Goal: Task Accomplishment & Management: Complete application form

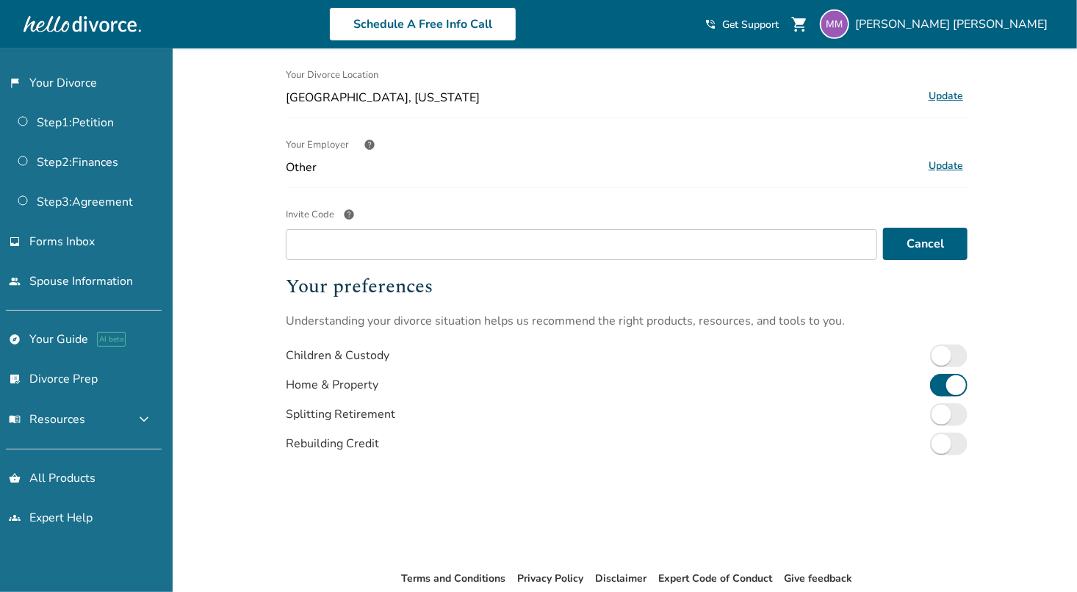
scroll to position [320, 0]
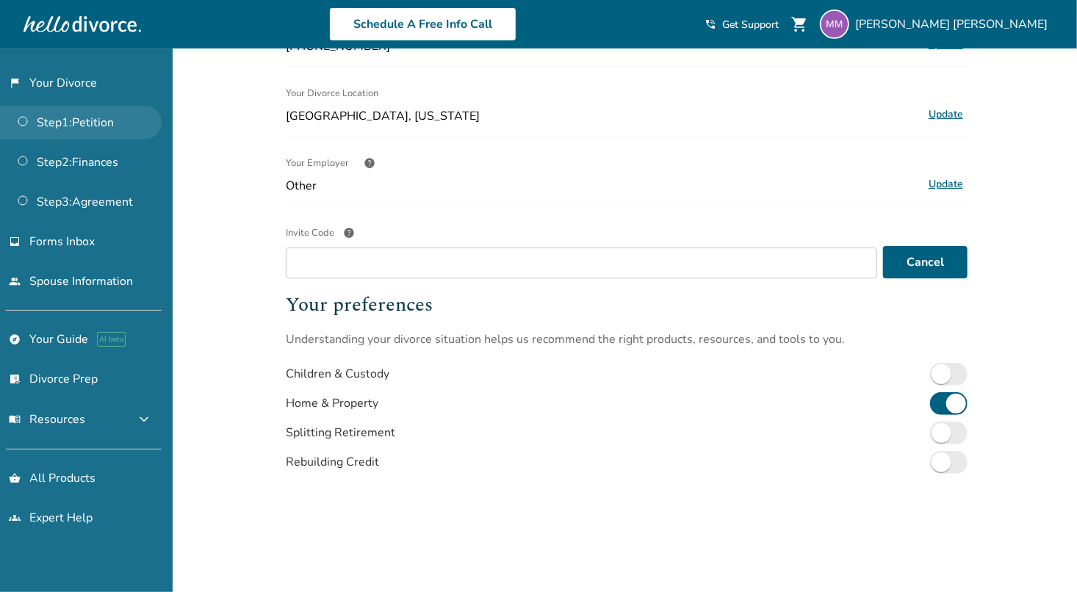
click at [69, 124] on link "Step 1 : Petition" at bounding box center [81, 123] width 162 height 34
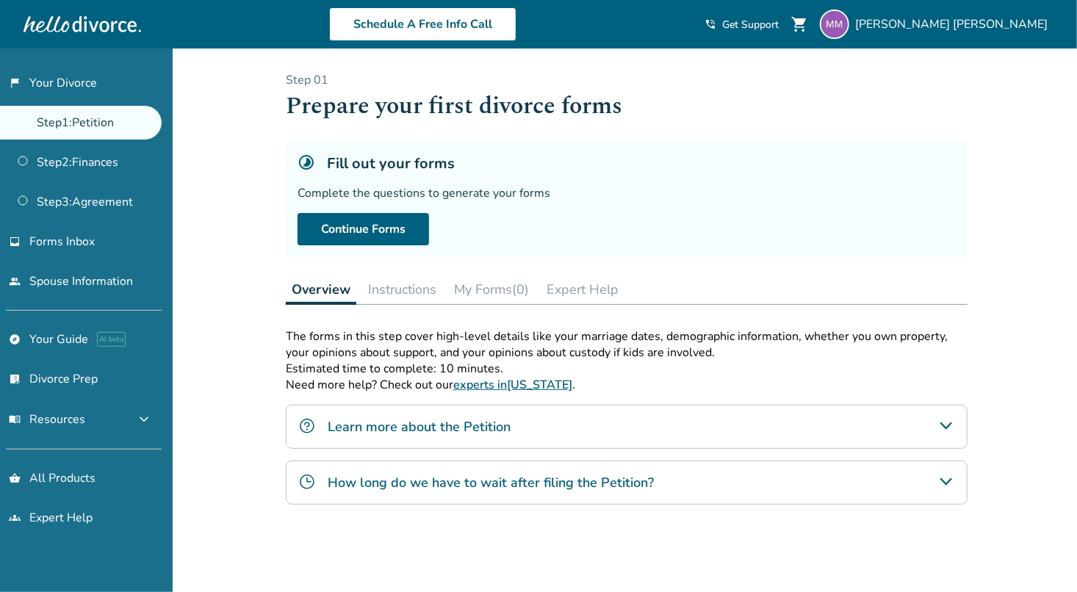
click at [662, 207] on div "Fill out your forms Complete the questions to generate your forms Continue Forms" at bounding box center [627, 199] width 682 height 115
click at [779, 18] on span "Get Support" at bounding box center [750, 25] width 57 height 14
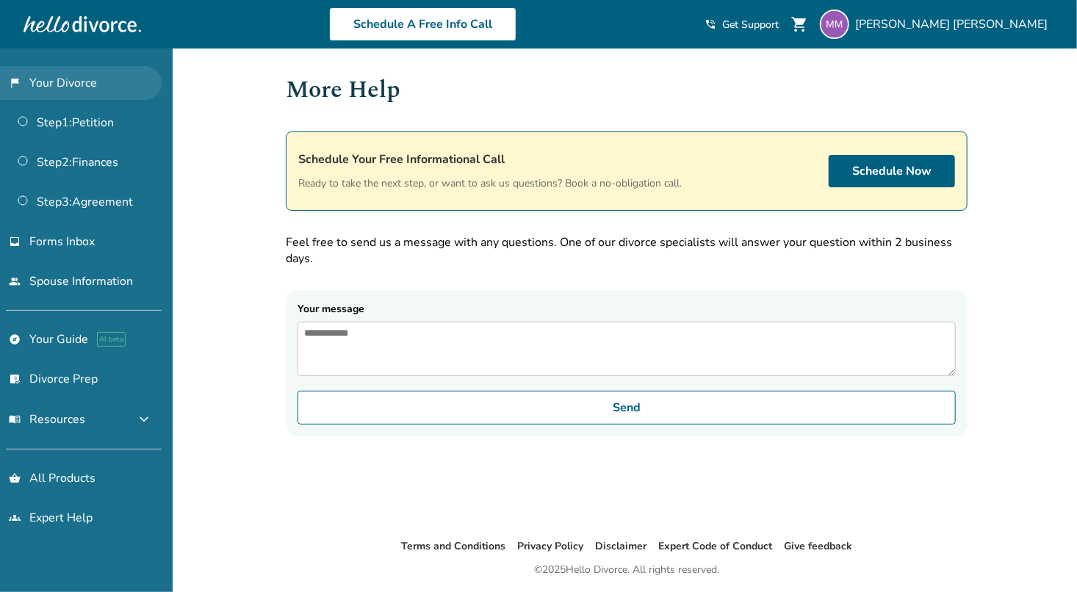
click at [74, 87] on link "flag_2 Your Divorce" at bounding box center [81, 83] width 162 height 34
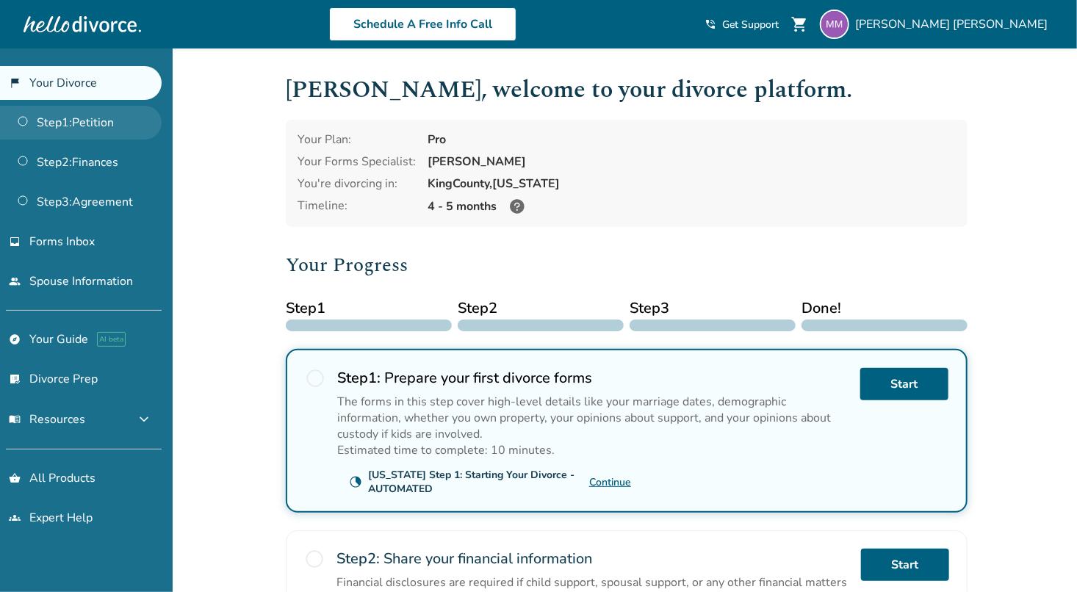
click at [67, 123] on link "Step 1 : Petition" at bounding box center [81, 123] width 162 height 34
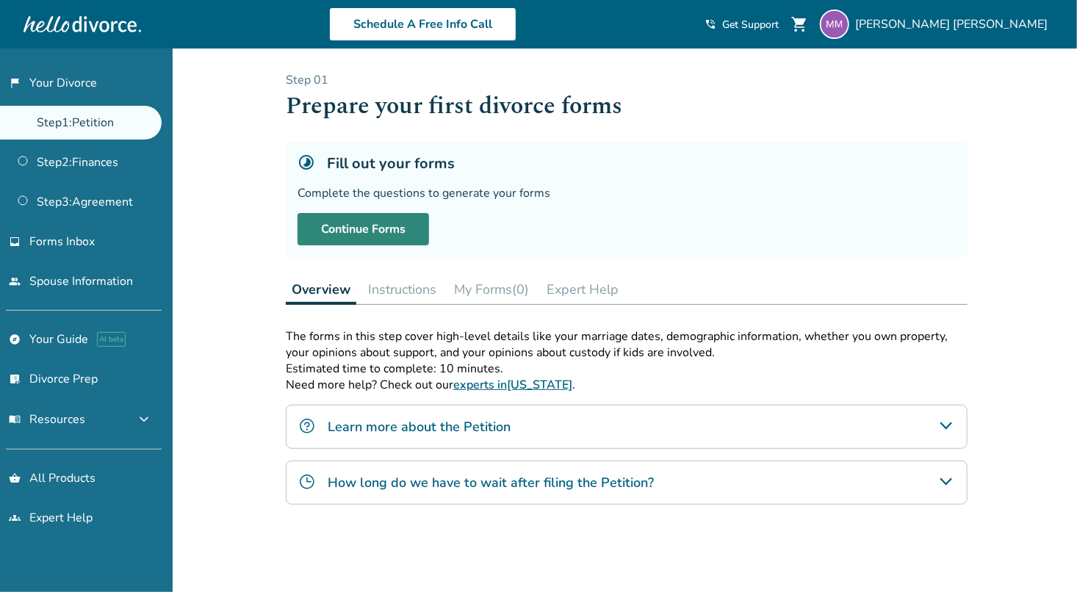
click at [399, 226] on link "Continue Forms" at bounding box center [364, 229] width 132 height 32
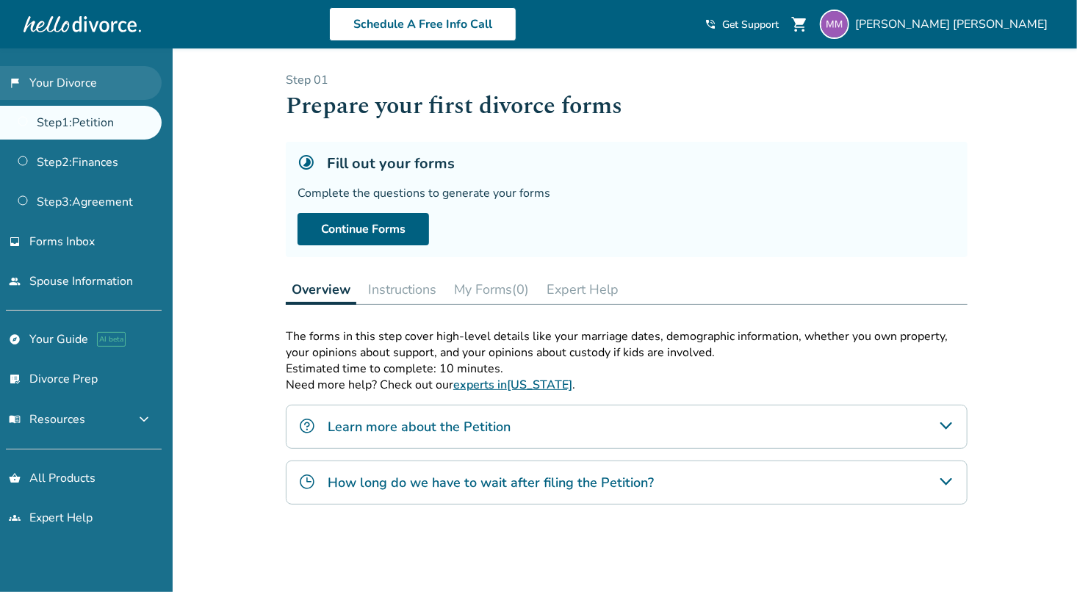
click at [92, 87] on link "flag_2 Your Divorce" at bounding box center [81, 83] width 162 height 34
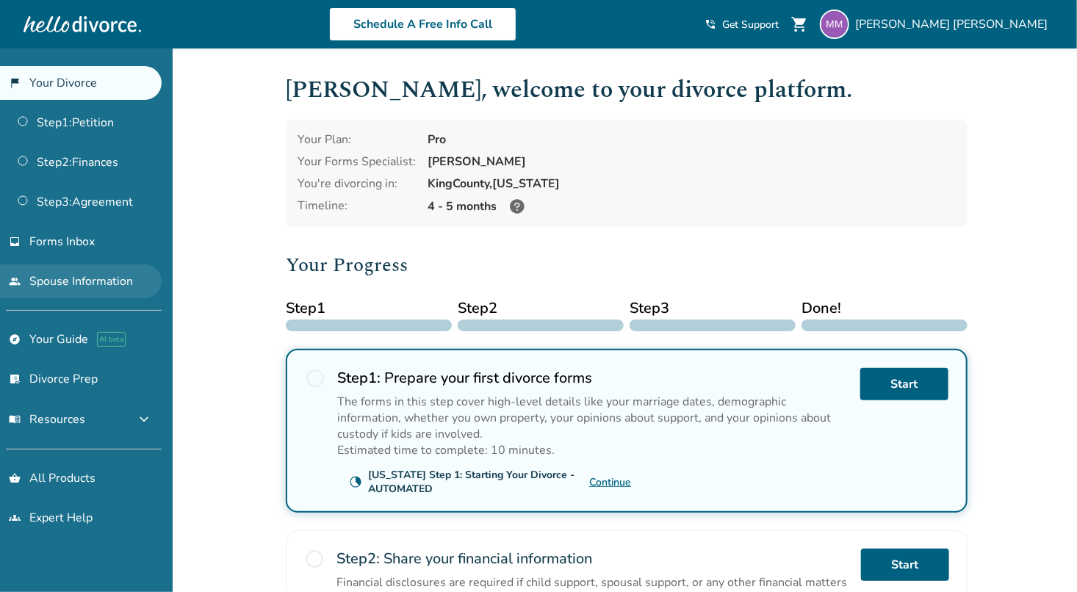
click at [81, 280] on link "people Spouse Information" at bounding box center [81, 282] width 162 height 34
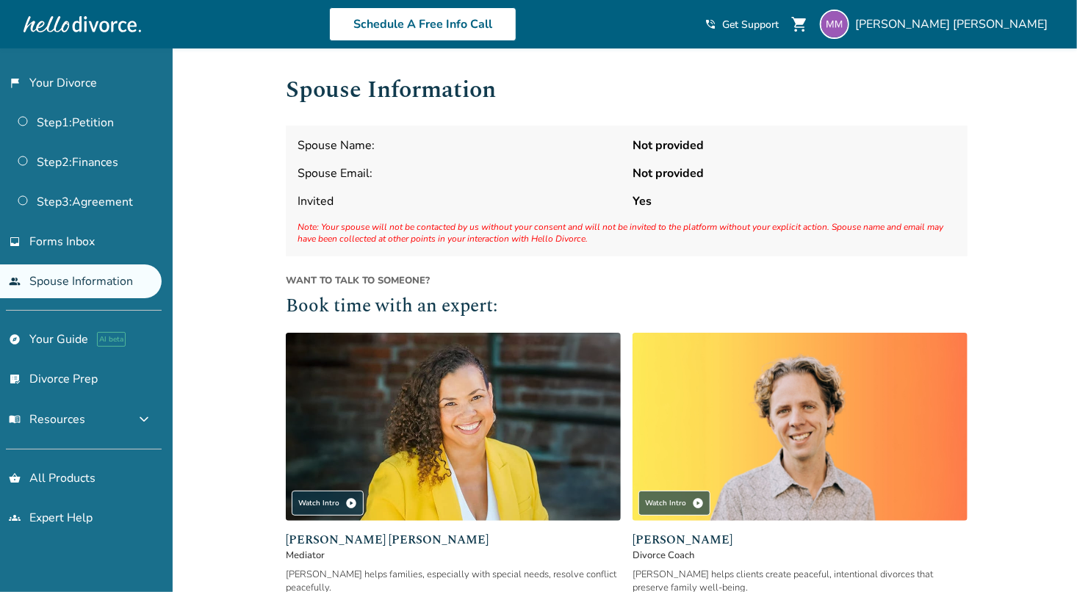
click at [585, 275] on span "Want to talk to someone?" at bounding box center [627, 280] width 682 height 13
